Goal: Transaction & Acquisition: Purchase product/service

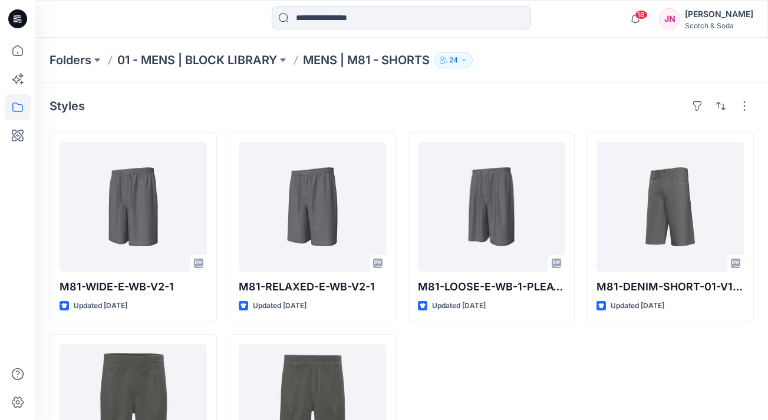
scroll to position [44, 0]
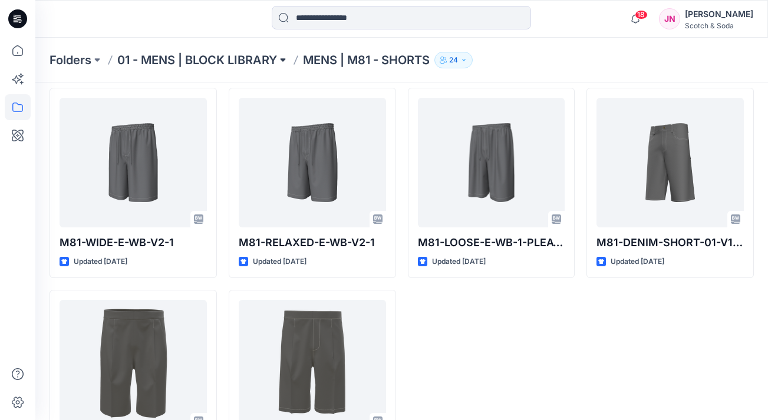
click at [285, 62] on button at bounding box center [283, 60] width 12 height 16
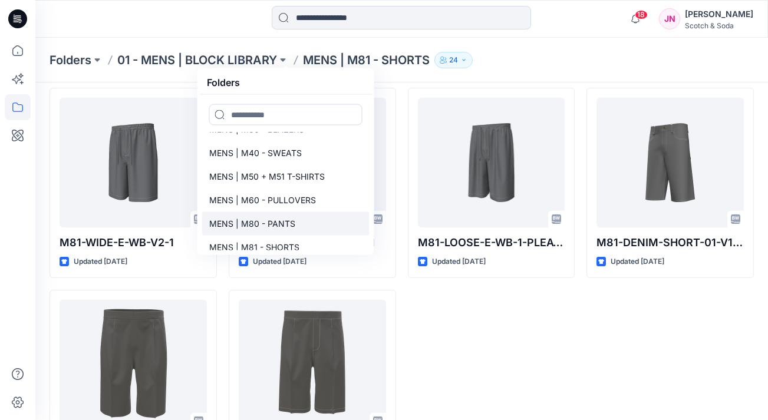
scroll to position [50, 0]
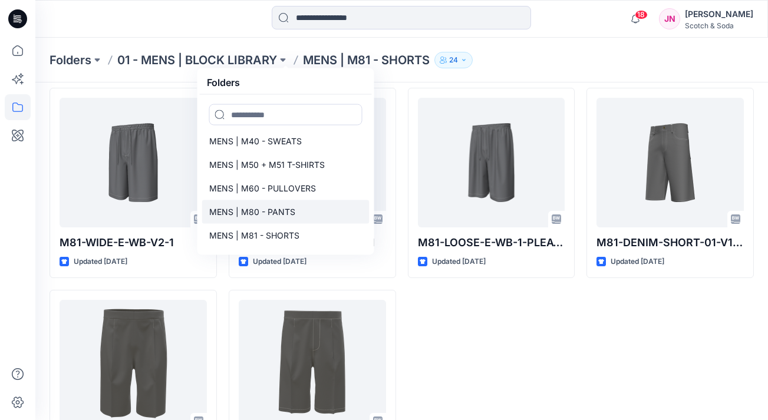
click at [275, 219] on link "MENS | M80 - PANTS" at bounding box center [285, 212] width 167 height 24
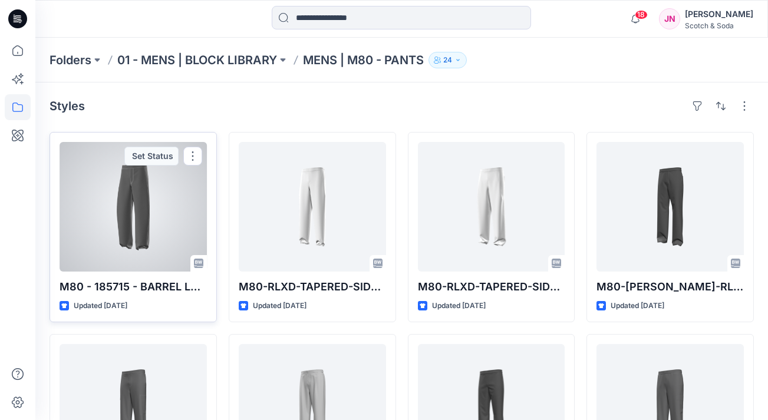
click at [140, 240] on div at bounding box center [133, 207] width 147 height 130
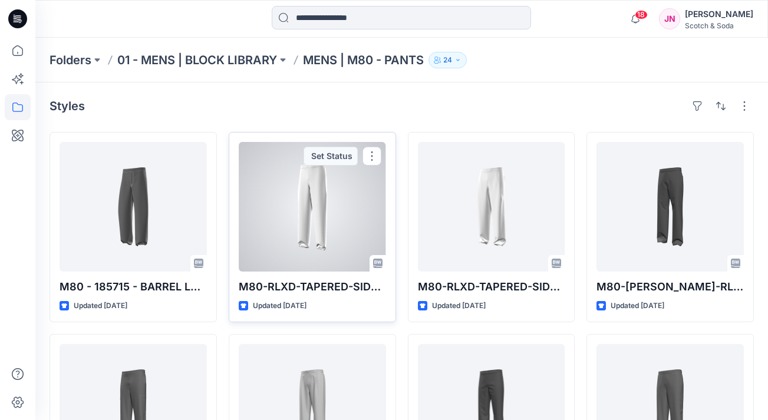
click at [322, 244] on div at bounding box center [312, 207] width 147 height 130
